Goal: Information Seeking & Learning: Check status

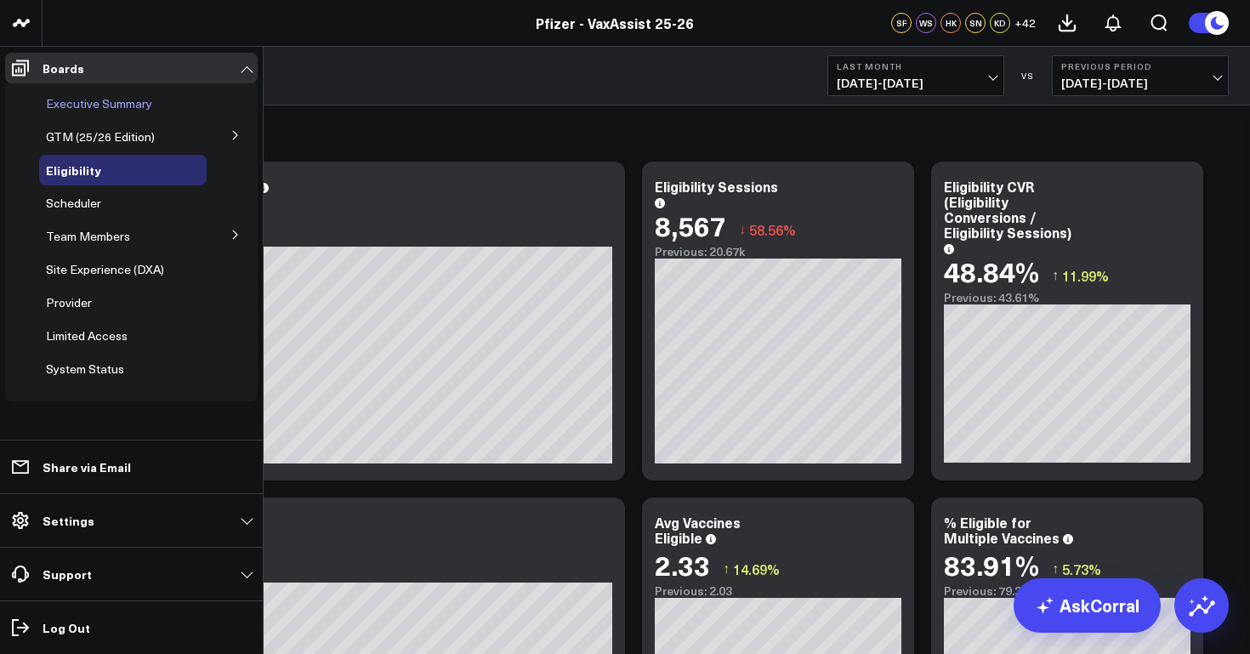
click at [140, 111] on div "Executive Summary" at bounding box center [122, 103] width 167 height 31
click at [148, 102] on span "Executive Summary" at bounding box center [99, 103] width 106 height 16
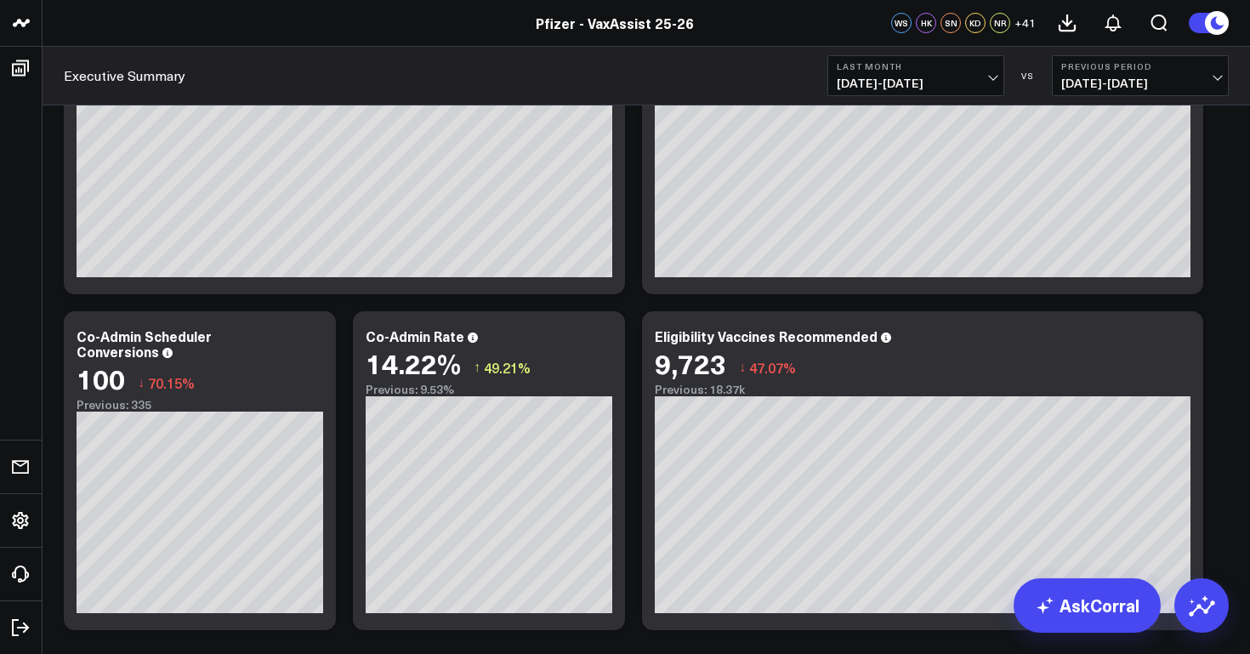
scroll to position [634, 0]
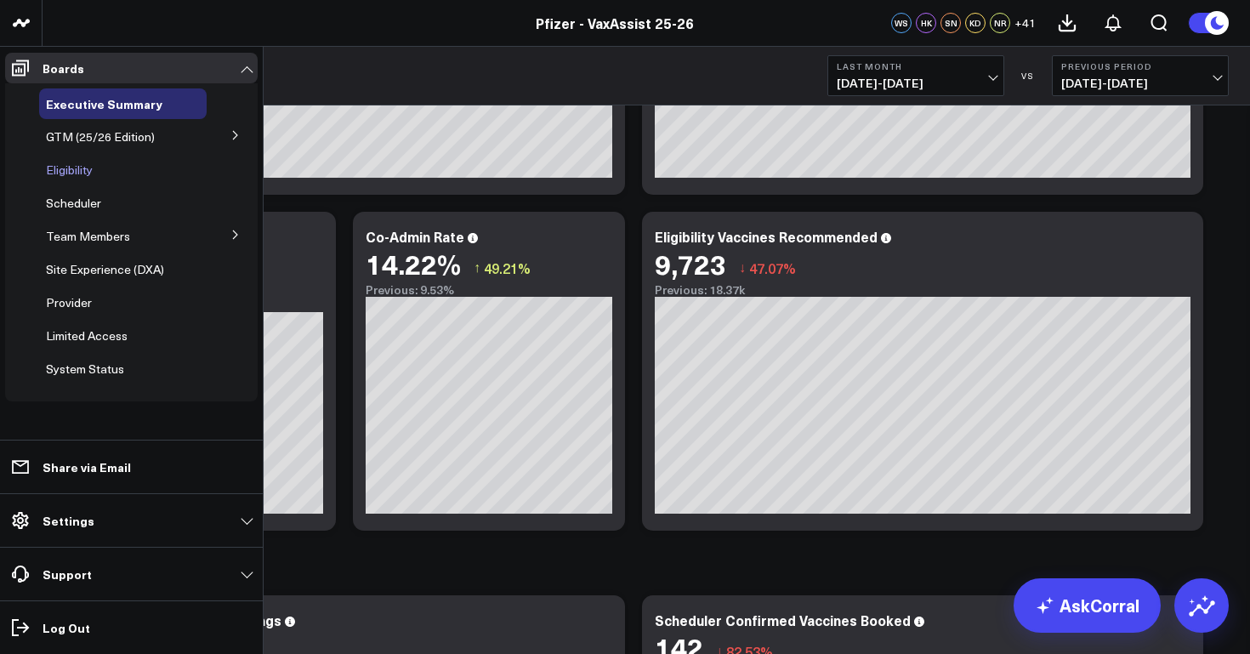
click at [86, 171] on span "Eligibility" at bounding box center [69, 170] width 47 height 16
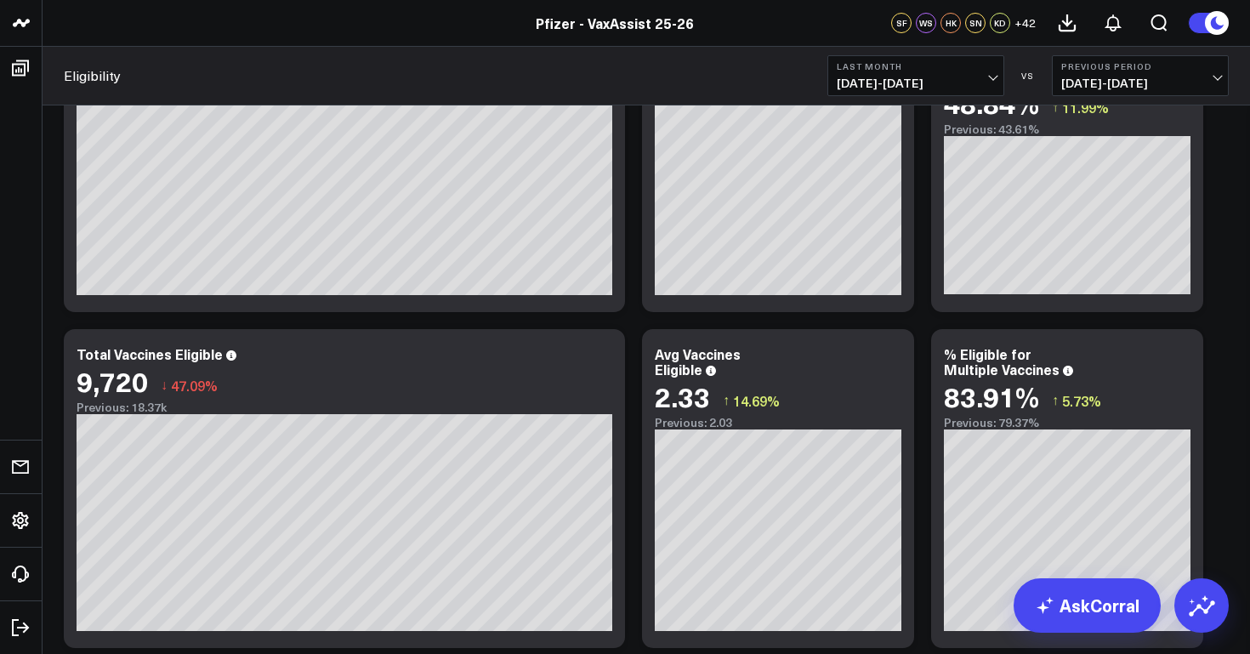
scroll to position [179, 0]
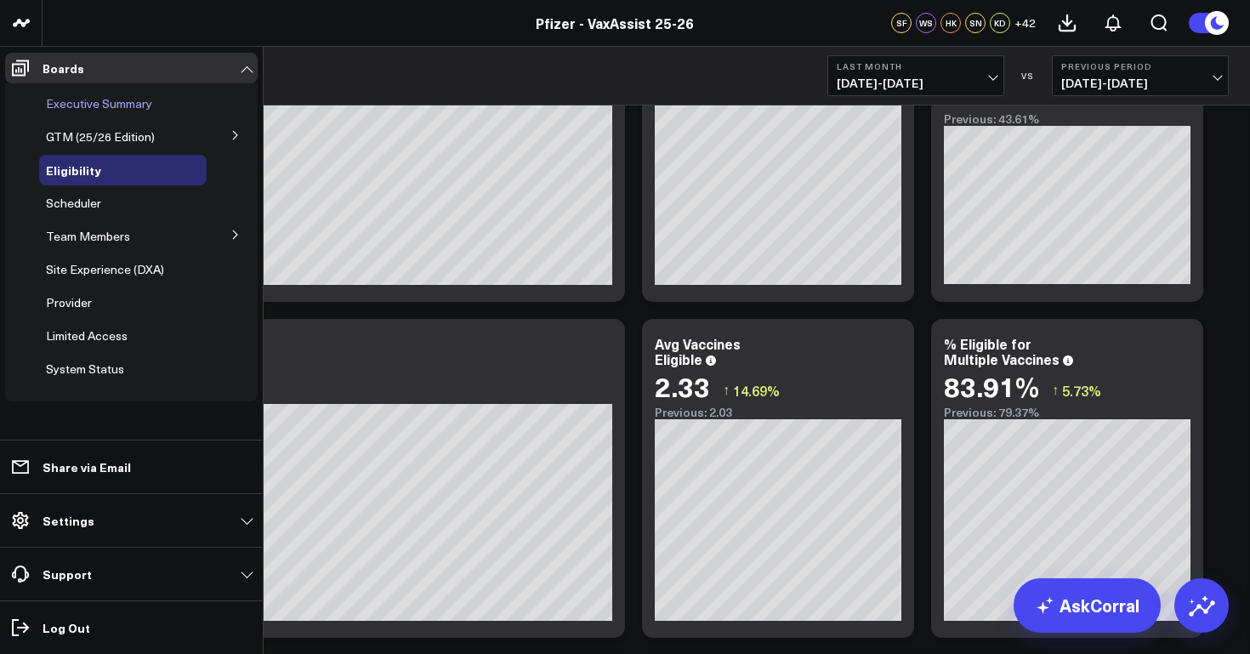
click at [147, 105] on span "Executive Summary" at bounding box center [99, 103] width 106 height 16
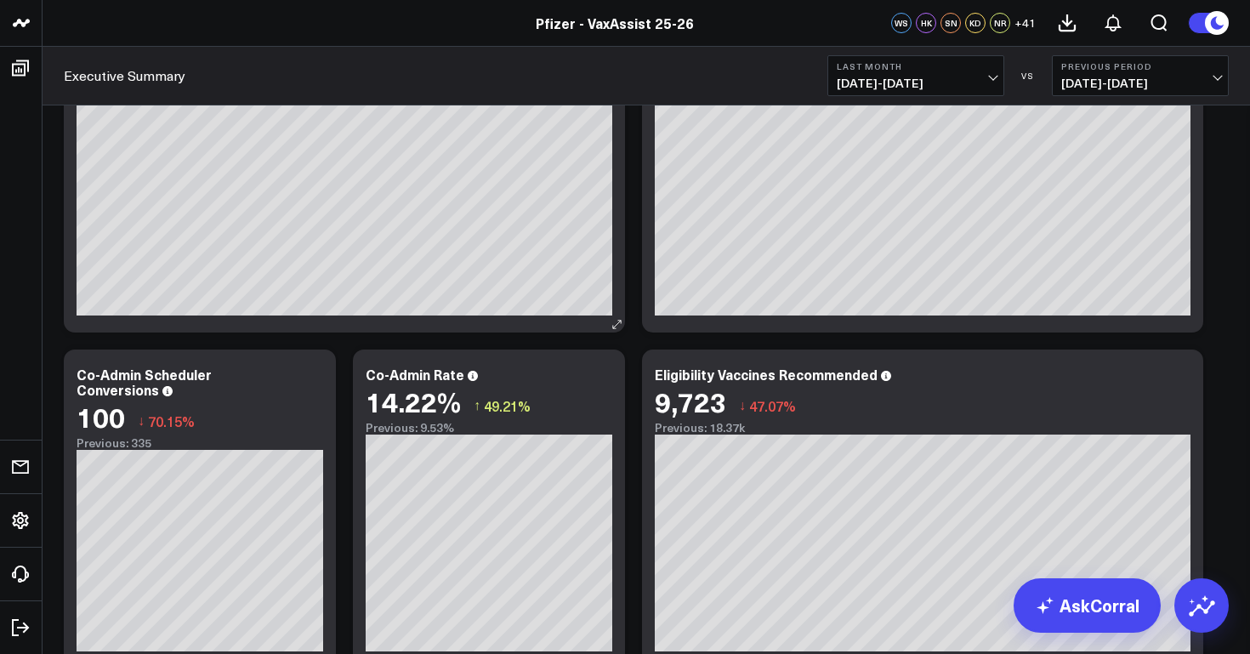
scroll to position [497, 0]
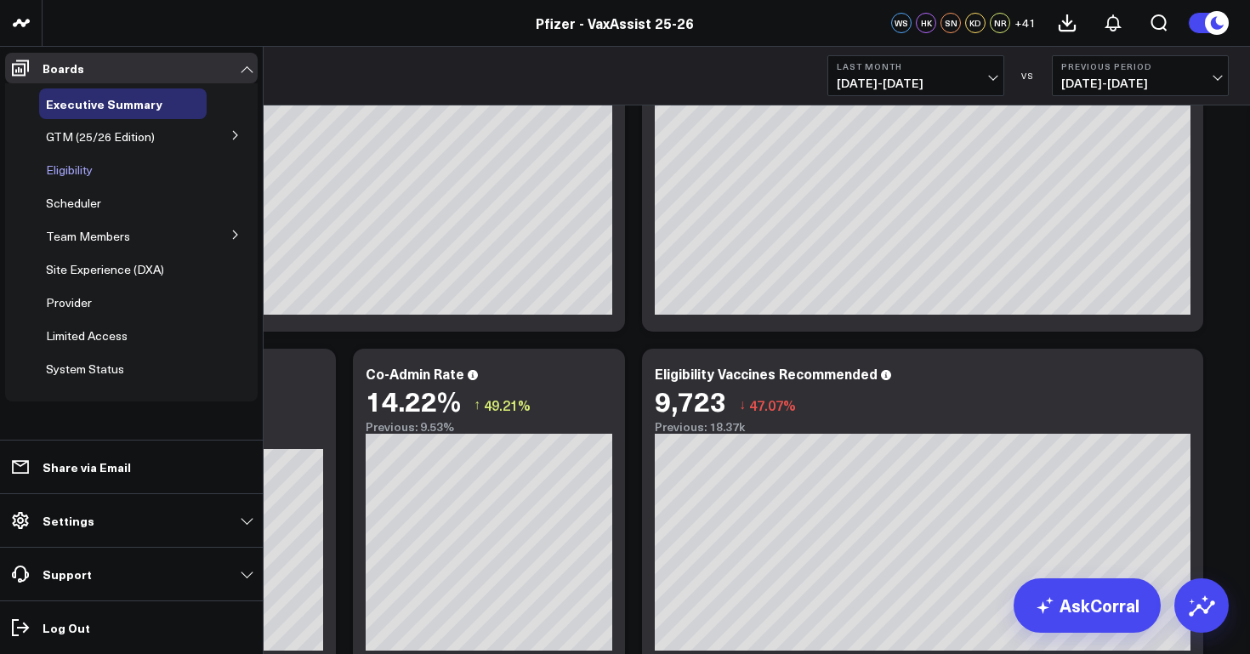
click at [89, 170] on span "Eligibility" at bounding box center [69, 170] width 47 height 16
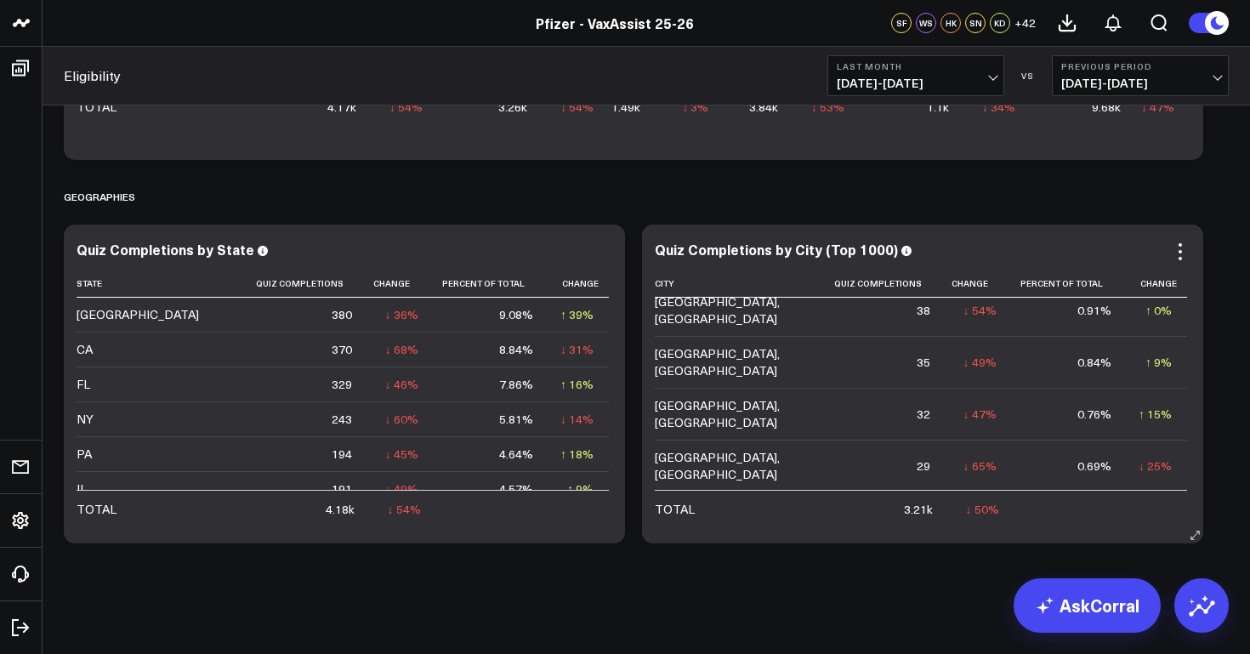
scroll to position [122, 0]
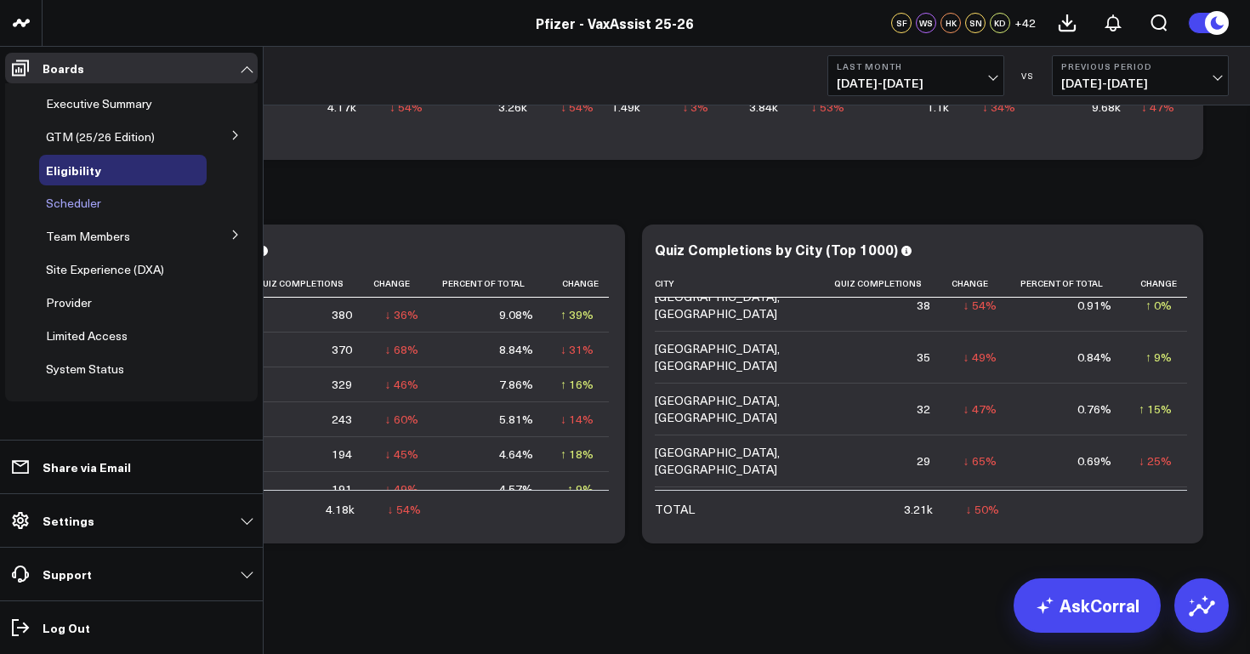
click at [94, 204] on span "Scheduler" at bounding box center [73, 203] width 55 height 16
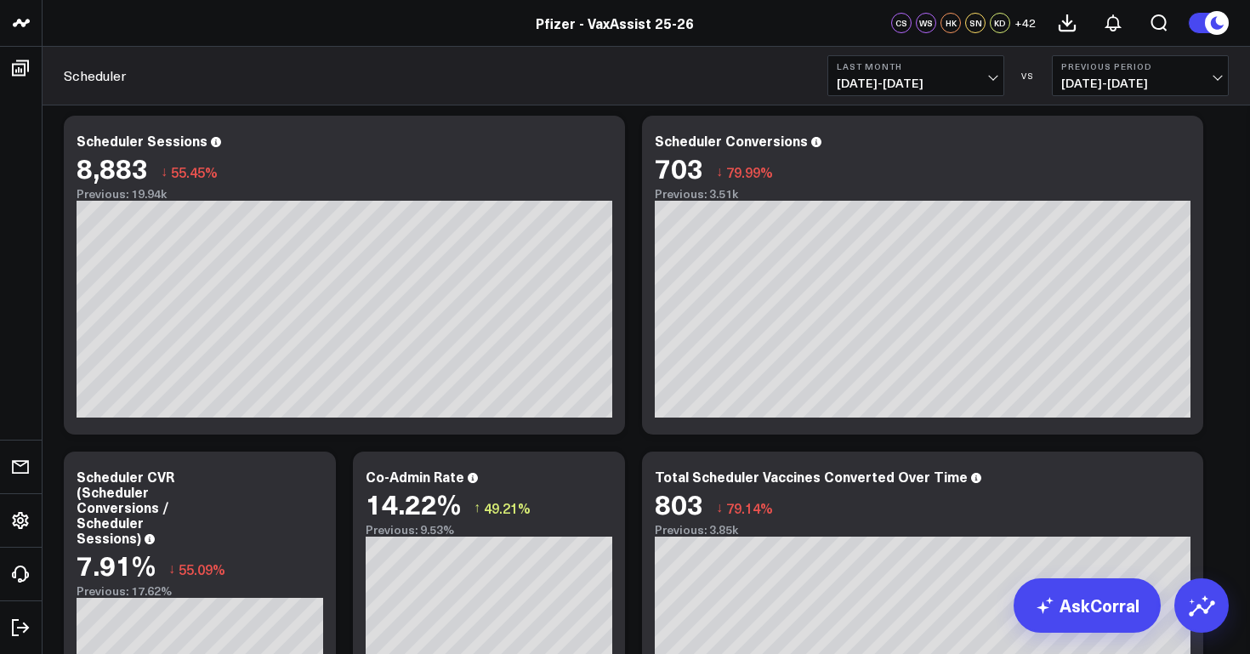
scroll to position [42, 0]
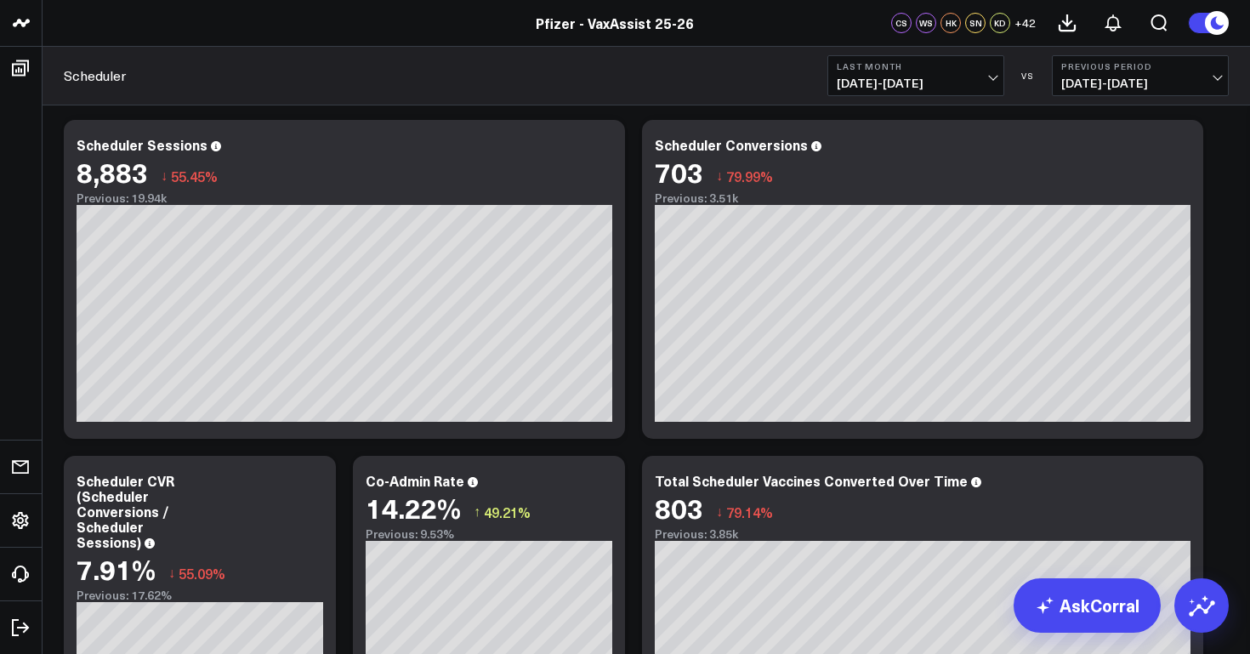
click at [124, 76] on link "Scheduler" at bounding box center [95, 75] width 62 height 19
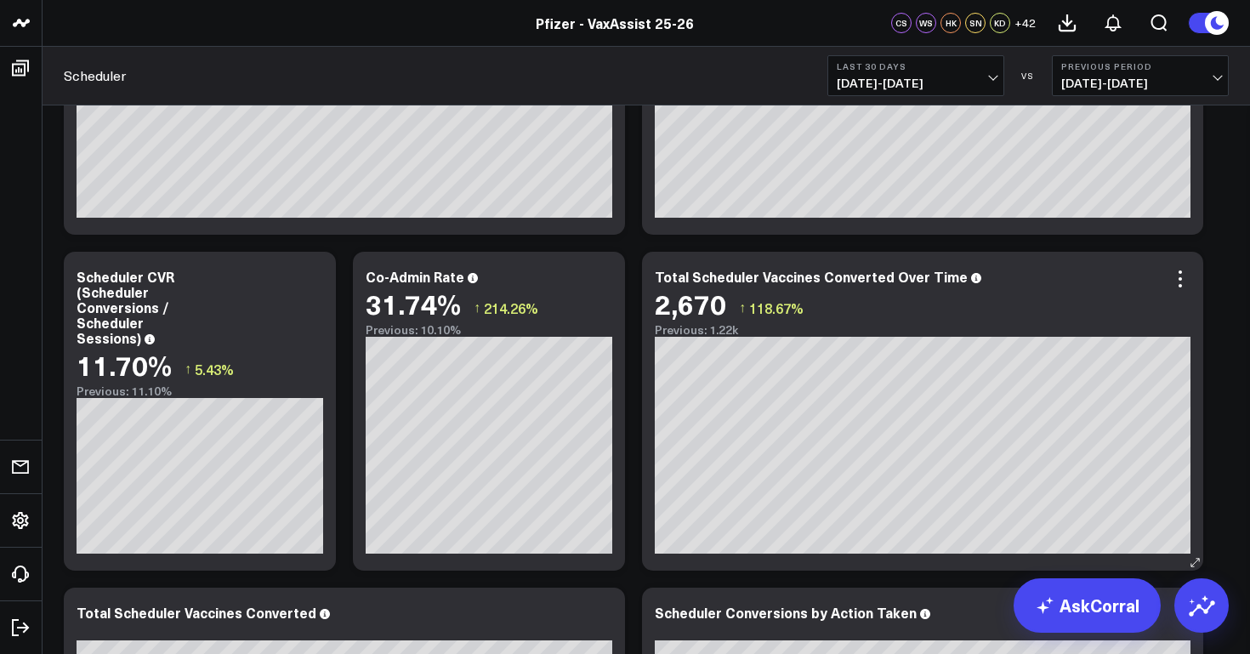
scroll to position [255, 0]
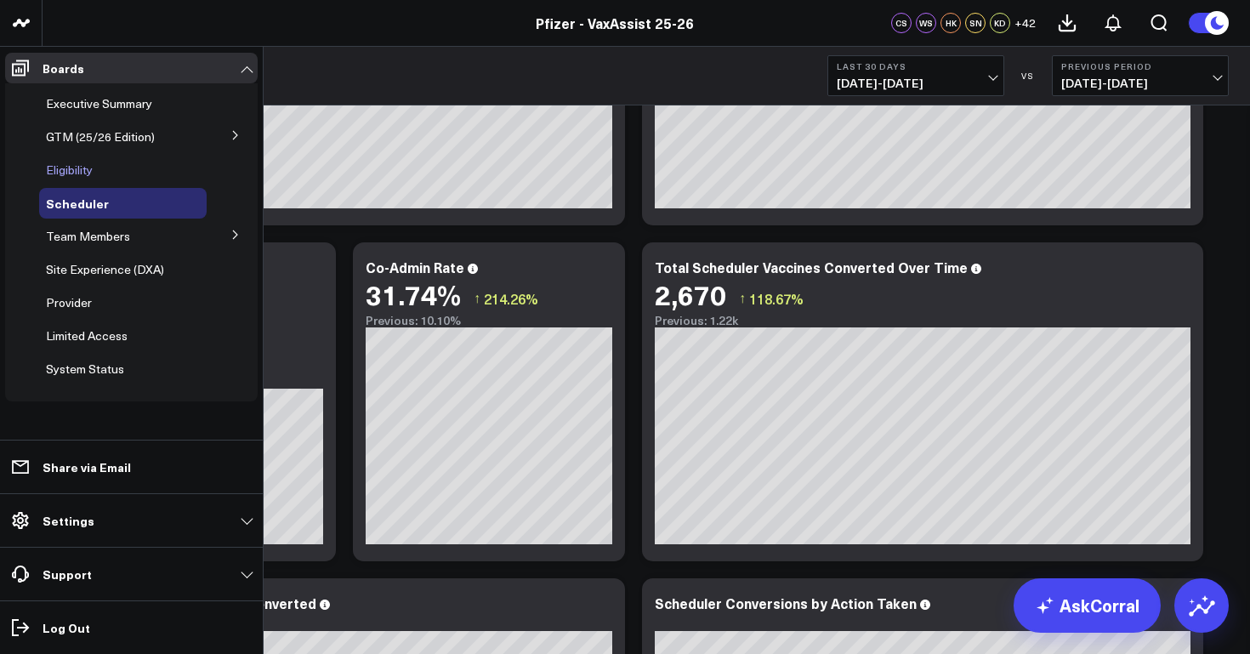
click at [84, 167] on span "Eligibility" at bounding box center [69, 170] width 47 height 16
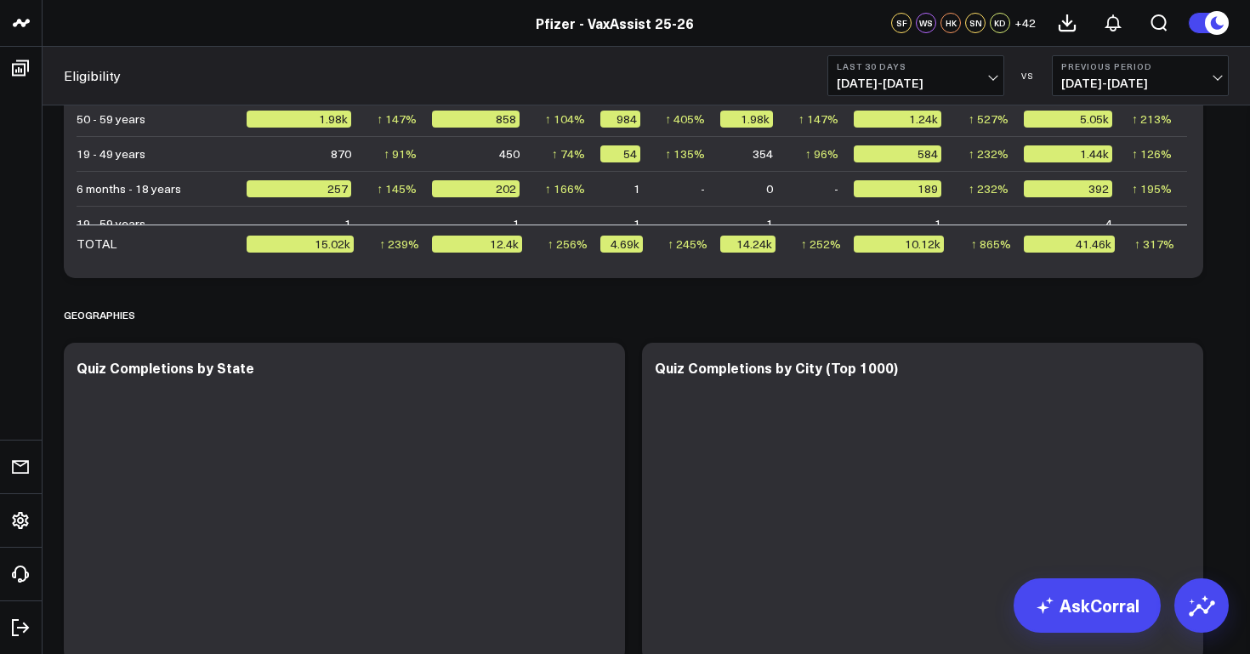
scroll to position [2300, 0]
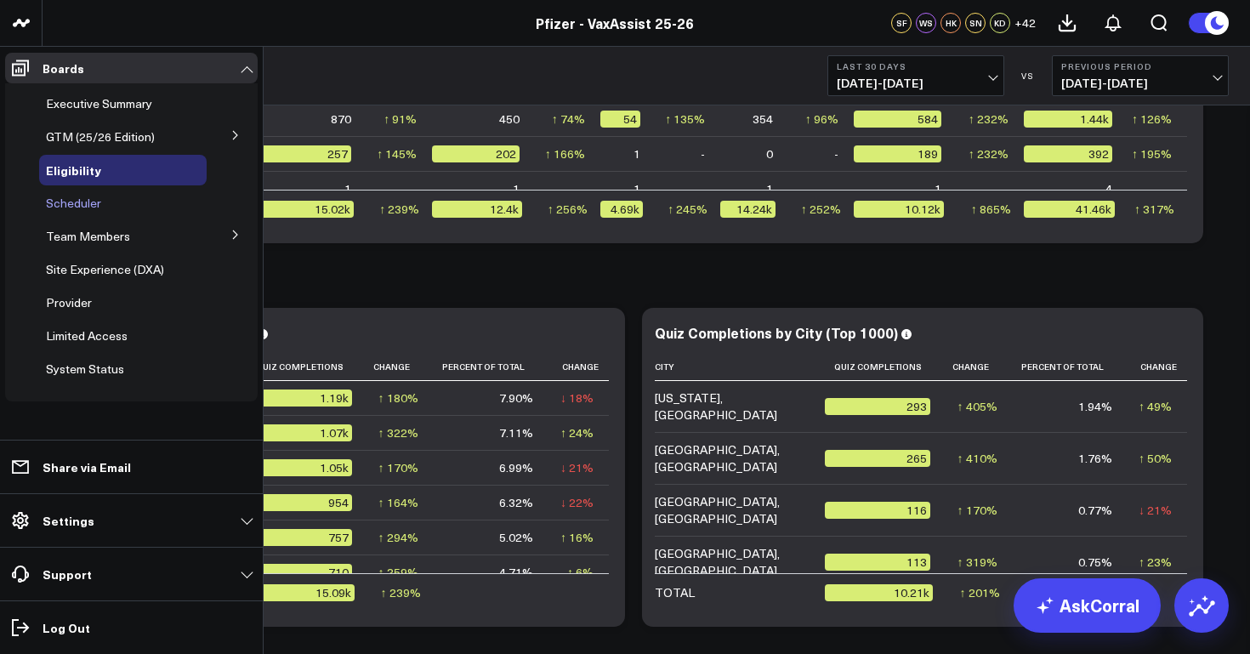
click at [93, 202] on span "Scheduler" at bounding box center [73, 203] width 55 height 16
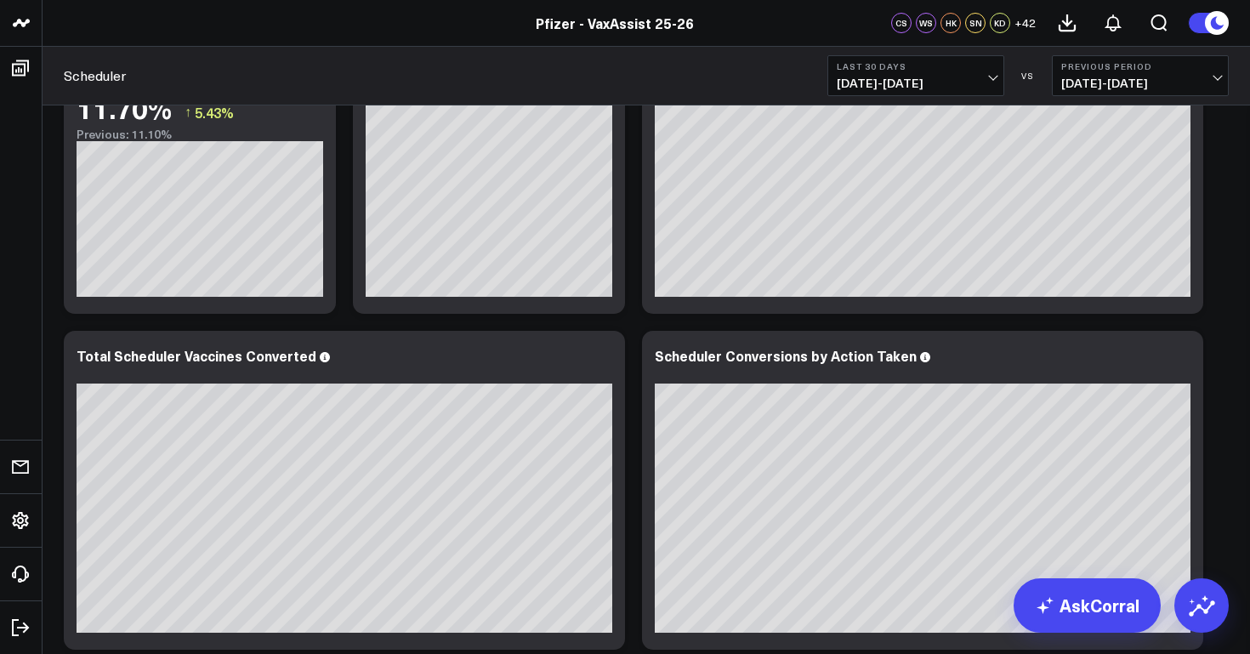
scroll to position [506, 0]
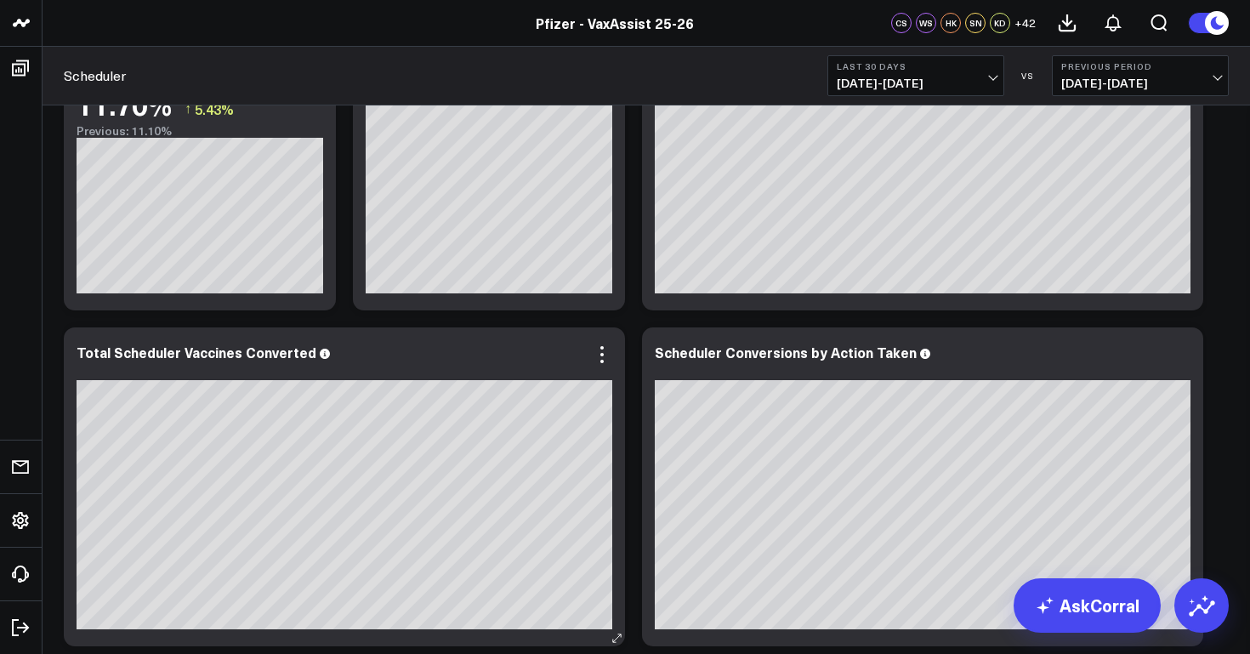
click at [320, 358] on icon at bounding box center [325, 354] width 10 height 10
drag, startPoint x: 311, startPoint y: 358, endPoint x: 288, endPoint y: 355, distance: 23.2
click at [288, 355] on div "Total Scheduler Vaccines Converted" at bounding box center [345, 351] width 536 height 15
click at [320, 358] on icon at bounding box center [325, 354] width 10 height 10
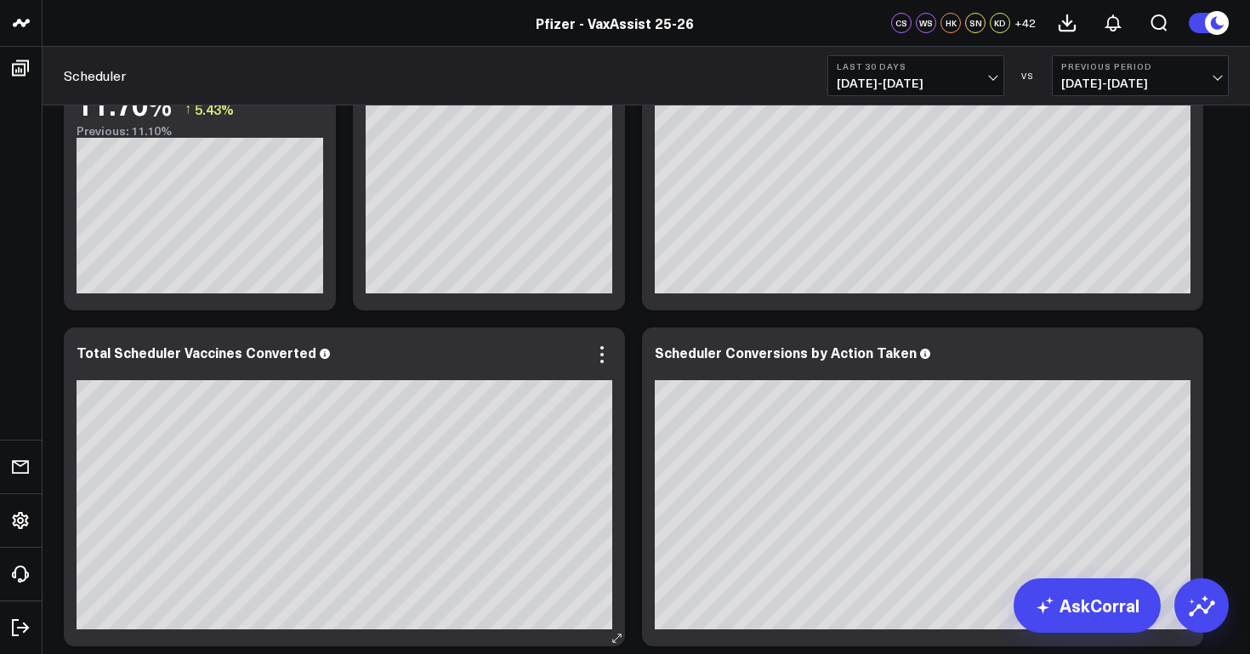
drag, startPoint x: 310, startPoint y: 358, endPoint x: 253, endPoint y: 355, distance: 57.1
click at [253, 355] on div "Total Scheduler Vaccines Converted" at bounding box center [345, 351] width 536 height 15
click at [103, 356] on div "Total Scheduler Vaccines Converted" at bounding box center [197, 352] width 240 height 19
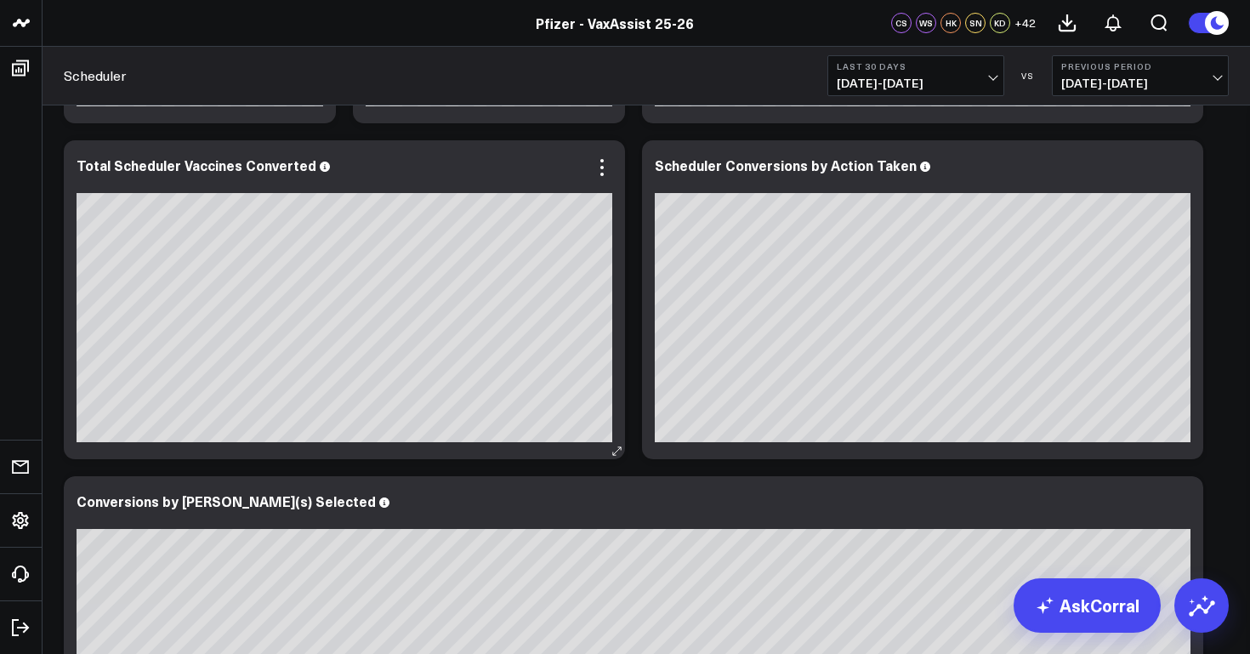
scroll to position [567, 0]
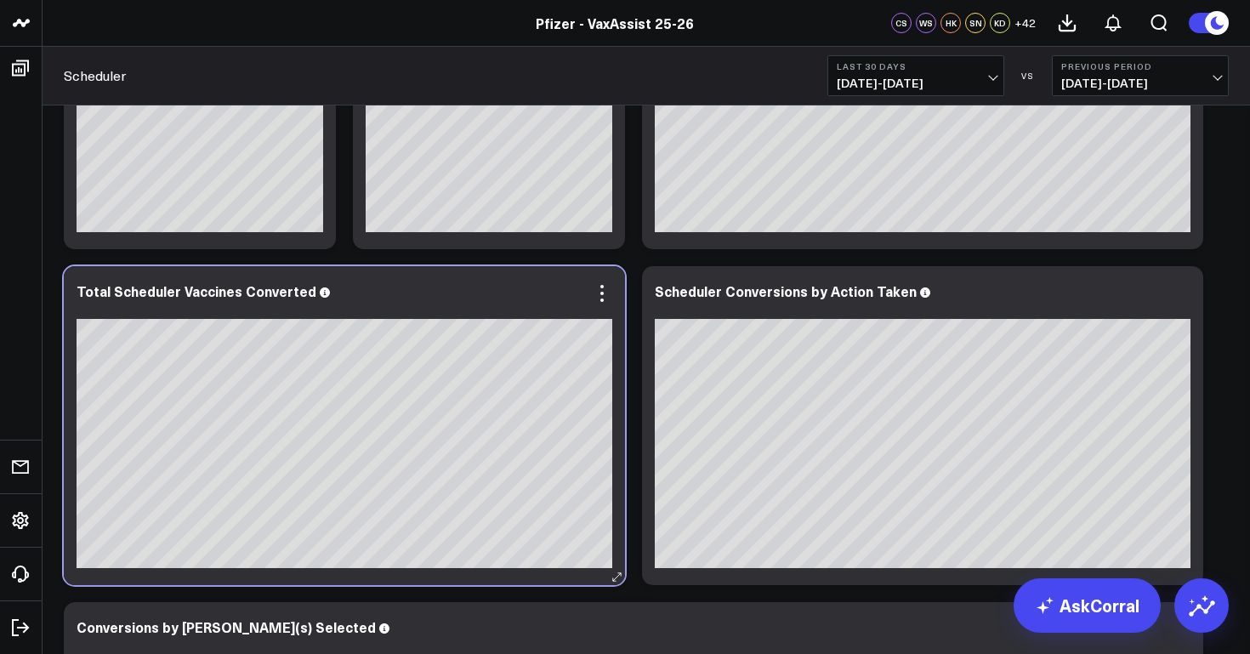
click at [308, 295] on div "Total Scheduler Vaccines Converted" at bounding box center [345, 290] width 536 height 15
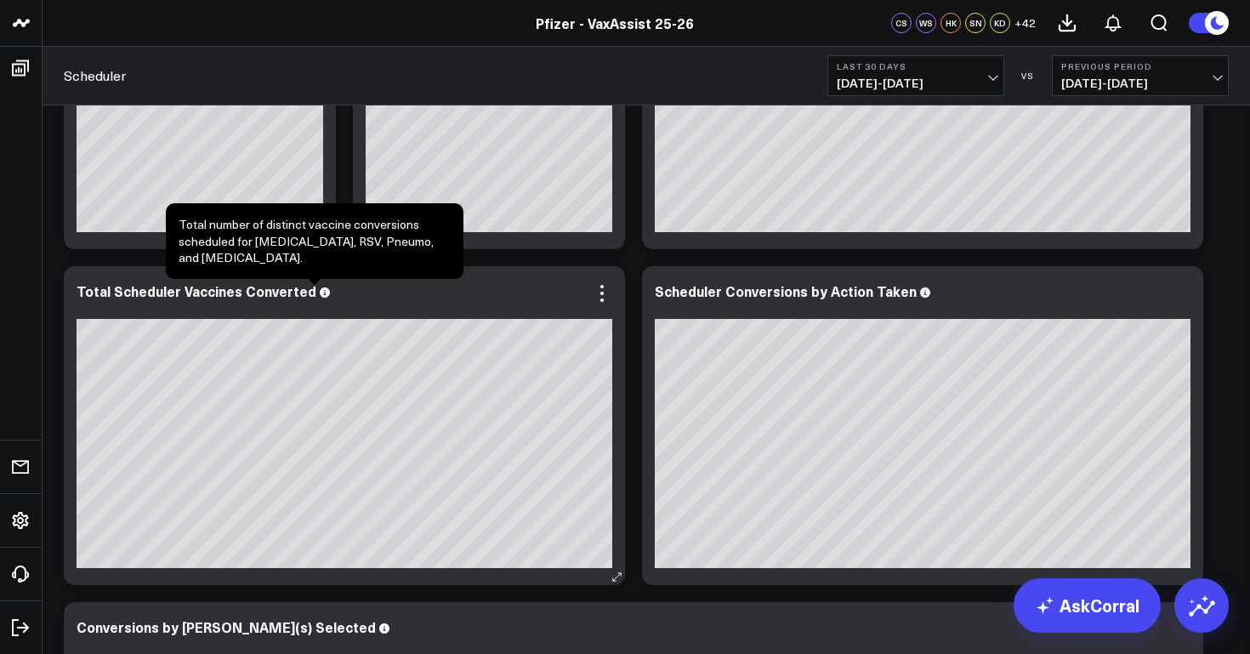
click at [320, 297] on icon at bounding box center [325, 292] width 10 height 10
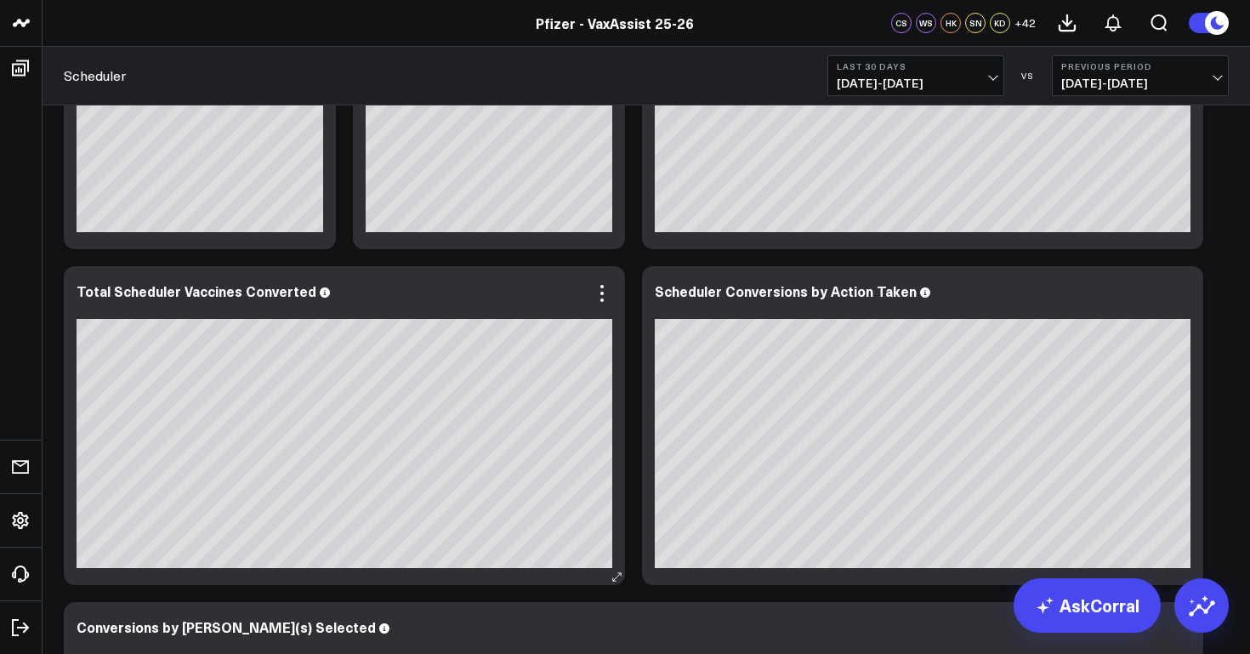
click at [320, 297] on icon at bounding box center [325, 292] width 10 height 10
drag, startPoint x: 313, startPoint y: 297, endPoint x: 292, endPoint y: 293, distance: 20.7
click at [292, 293] on div "Total Scheduler Vaccines Converted" at bounding box center [345, 290] width 536 height 15
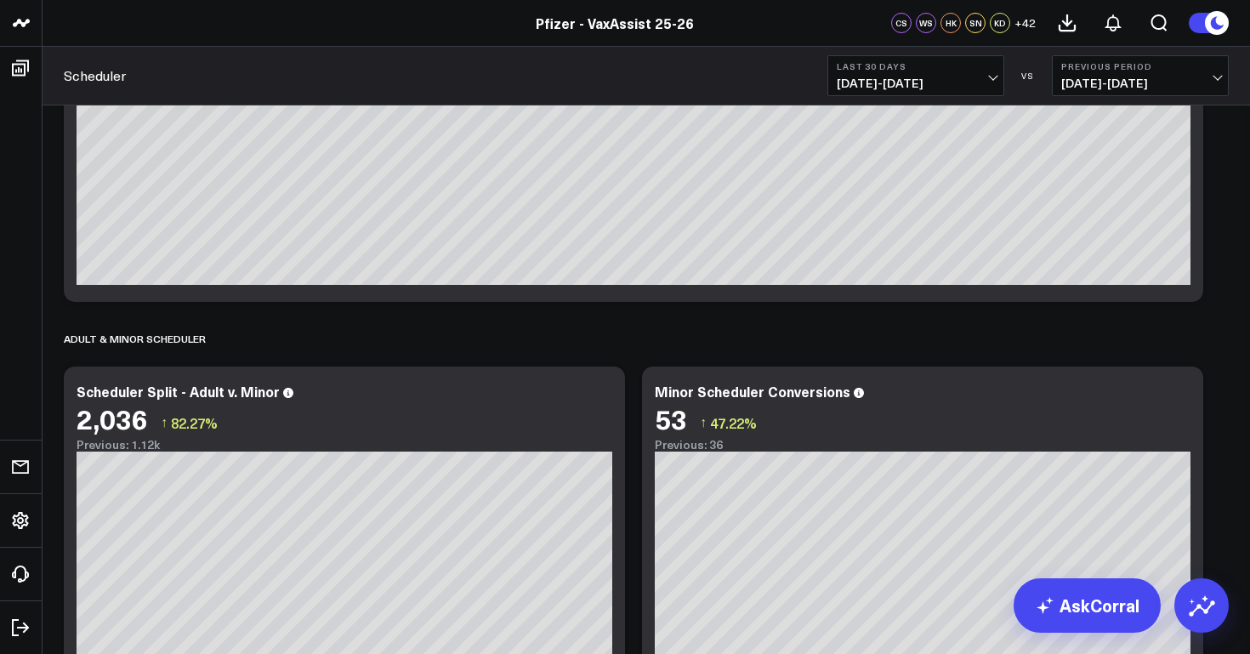
scroll to position [1660, 0]
